Goal: Find specific page/section: Find specific page/section

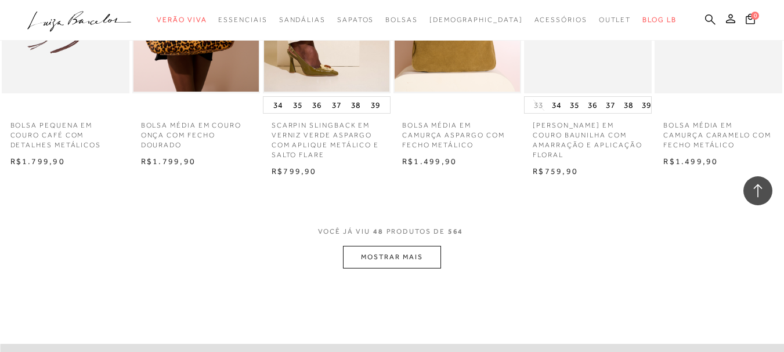
drag, startPoint x: 688, startPoint y: 18, endPoint x: 511, endPoint y: 35, distance: 178.5
click at [705, 19] on icon at bounding box center [710, 19] width 10 height 11
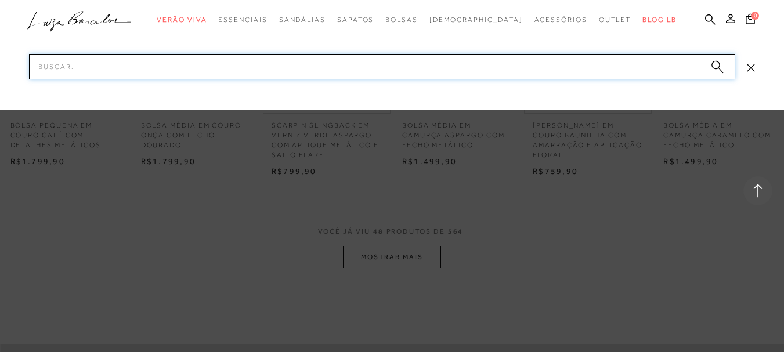
click at [139, 71] on input "Pesquisar" at bounding box center [382, 67] width 706 height 26
paste input "77770731"
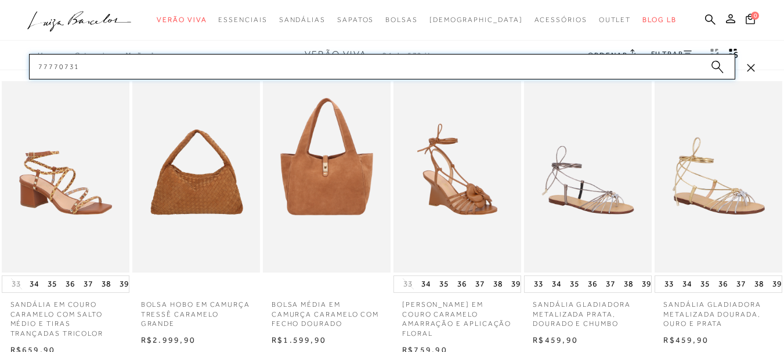
click at [176, 67] on input "77770731" at bounding box center [382, 67] width 706 height 26
paste input "_8"
type input "77770731"
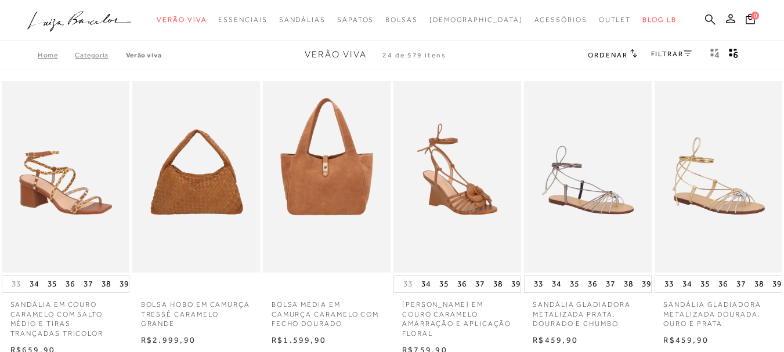
click at [705, 18] on icon at bounding box center [710, 19] width 10 height 10
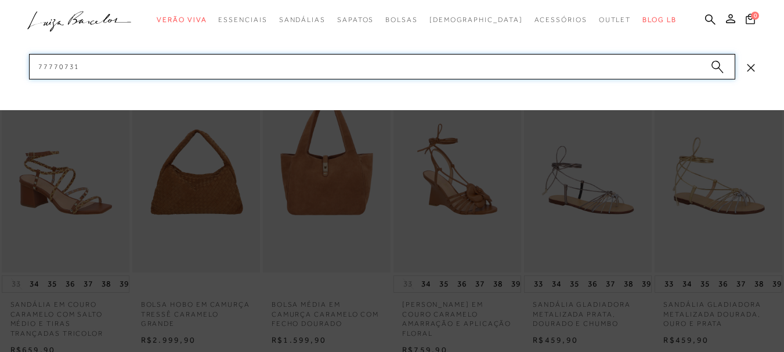
click at [127, 69] on input "77770731" at bounding box center [382, 67] width 706 height 26
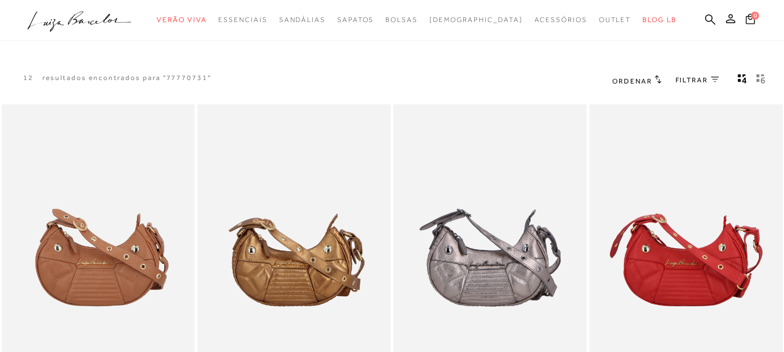
drag, startPoint x: 689, startPoint y: 20, endPoint x: 665, endPoint y: 24, distance: 24.7
click at [705, 20] on icon at bounding box center [710, 19] width 10 height 11
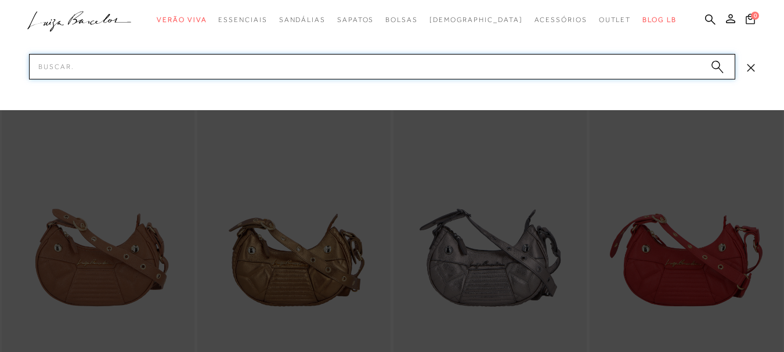
click at [240, 70] on input "Pesquisar" at bounding box center [382, 67] width 706 height 26
paste input "77770646_37"
type input "77770646"
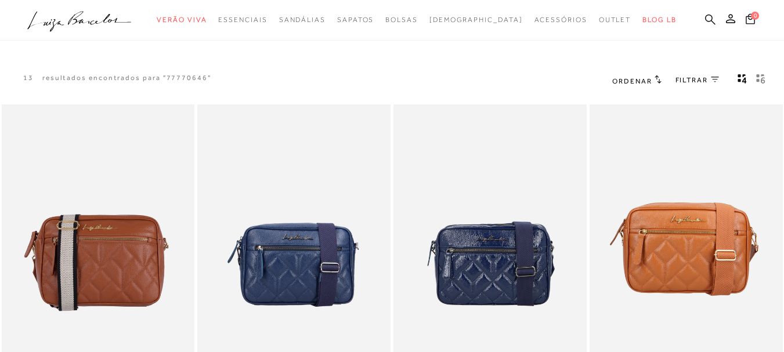
click at [705, 16] on icon at bounding box center [710, 19] width 10 height 11
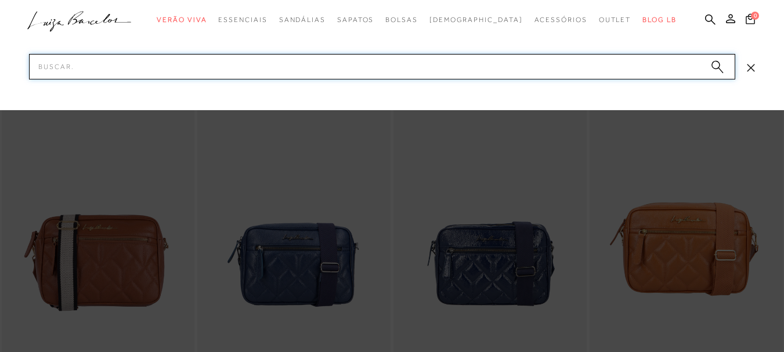
click at [261, 71] on input "Pesquisar" at bounding box center [382, 67] width 706 height 26
paste input "77770822_1"
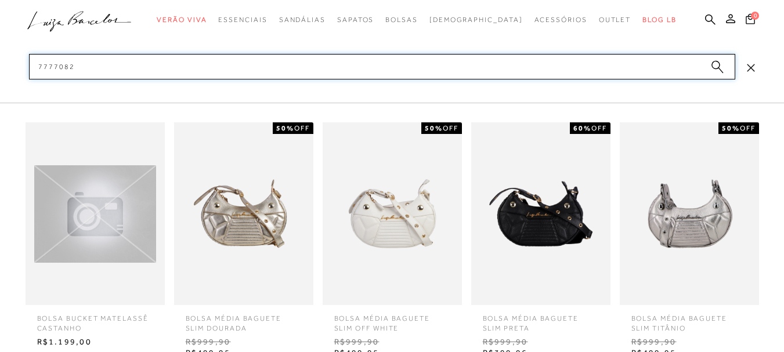
type input "77770822"
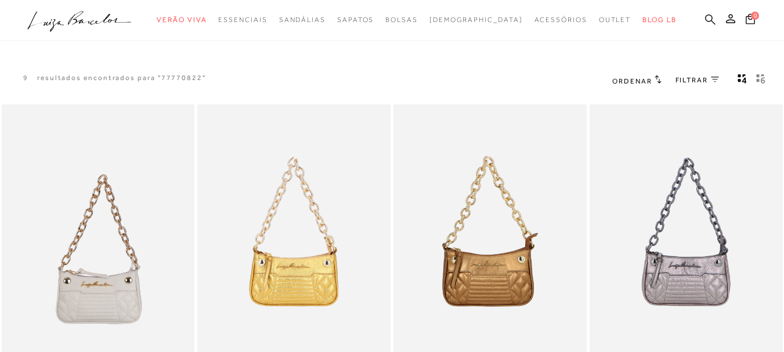
click at [705, 18] on icon at bounding box center [710, 19] width 10 height 11
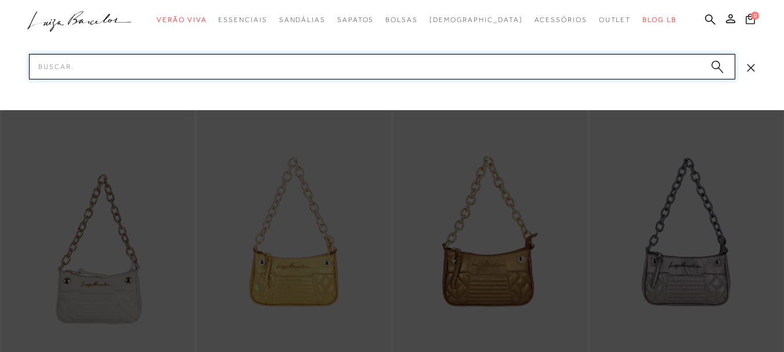
click at [267, 66] on input "Pesquisar" at bounding box center [382, 67] width 706 height 26
paste input "77770864_2"
type input "77770864"
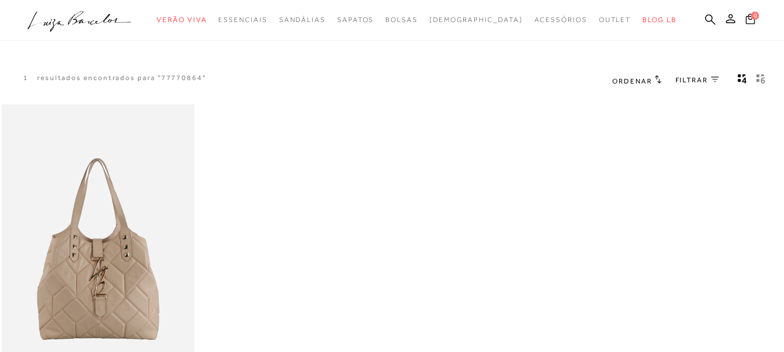
drag, startPoint x: 690, startPoint y: 12, endPoint x: 677, endPoint y: 30, distance: 22.5
click at [690, 1] on div "categoryHeader .a{fill-rule:evenodd;} Verão Viva Mules" at bounding box center [392, 0] width 784 height 1
drag, startPoint x: 690, startPoint y: 19, endPoint x: 472, endPoint y: 59, distance: 221.9
click at [705, 19] on icon at bounding box center [710, 19] width 10 height 11
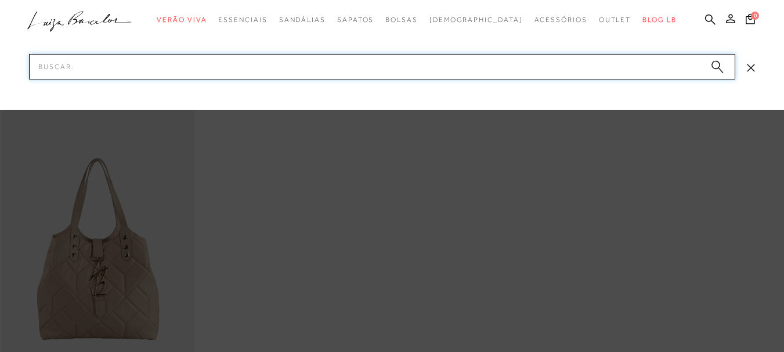
click at [194, 68] on input "Pesquisar" at bounding box center [382, 67] width 706 height 26
paste input "89990358_1"
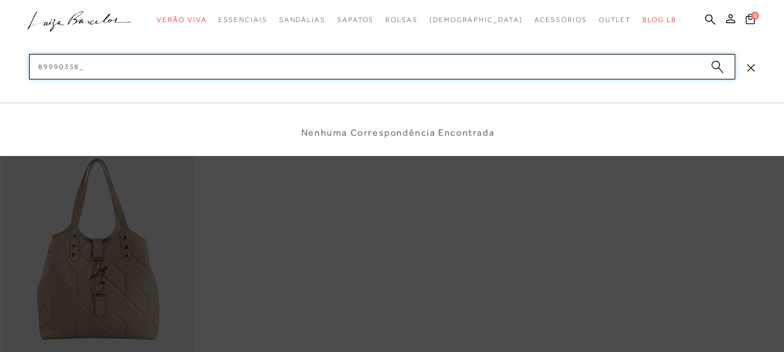
type input "89990358"
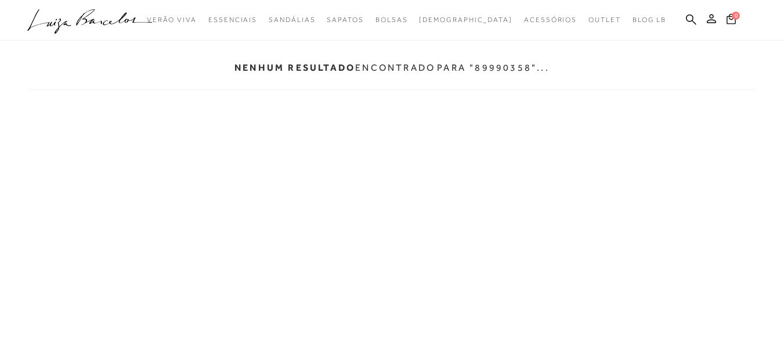
drag, startPoint x: 687, startPoint y: 18, endPoint x: 629, endPoint y: 31, distance: 60.0
click at [689, 18] on icon at bounding box center [691, 19] width 10 height 11
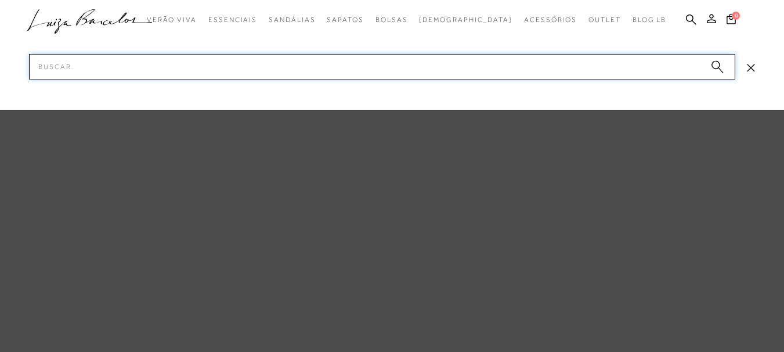
drag, startPoint x: 291, startPoint y: 61, endPoint x: 285, endPoint y: 55, distance: 8.2
click at [289, 58] on input "Pesquisar" at bounding box center [382, 67] width 706 height 26
paste input "12960039_1"
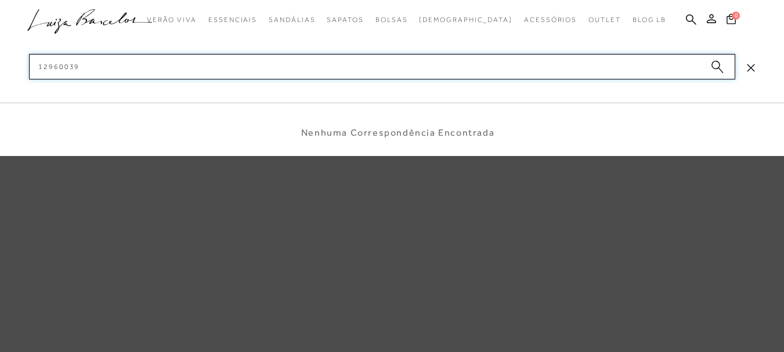
type input "1296003"
